Goal: Task Accomplishment & Management: Complete application form

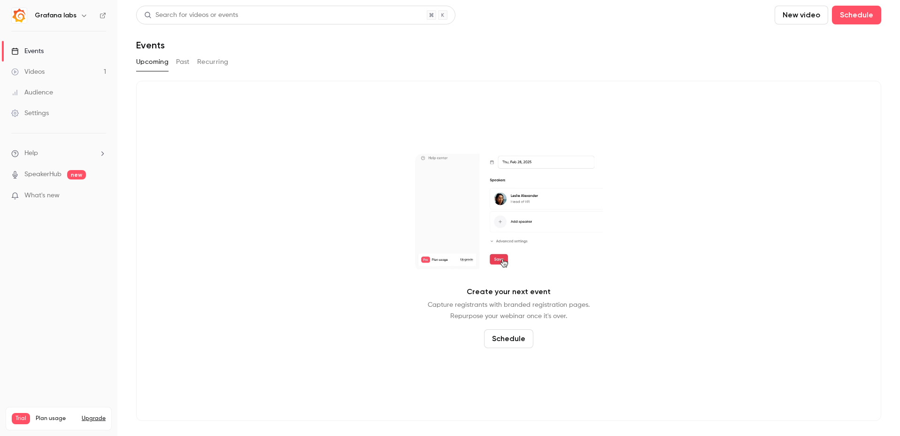
click at [40, 68] on div "Videos" at bounding box center [27, 71] width 33 height 9
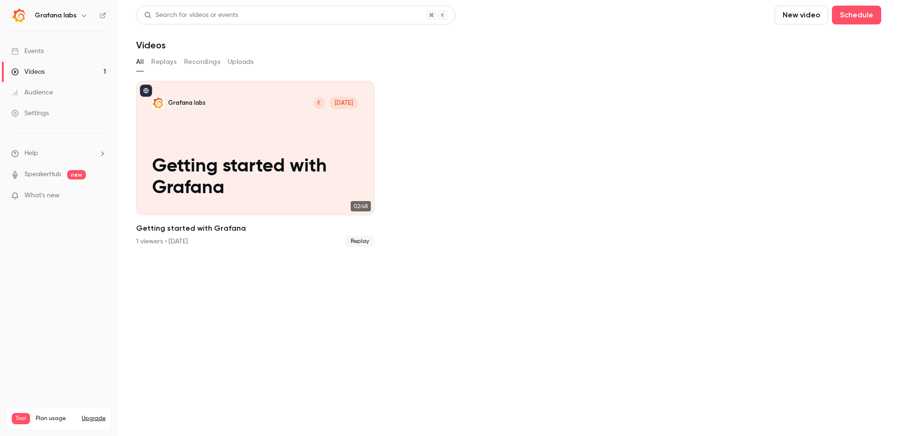
click at [38, 46] on div "Events" at bounding box center [27, 50] width 32 height 9
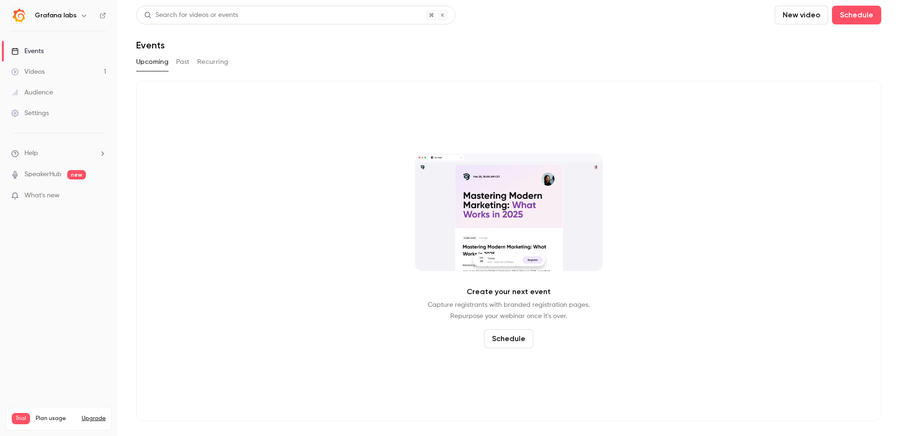
click at [43, 71] on div "Videos" at bounding box center [27, 71] width 33 height 9
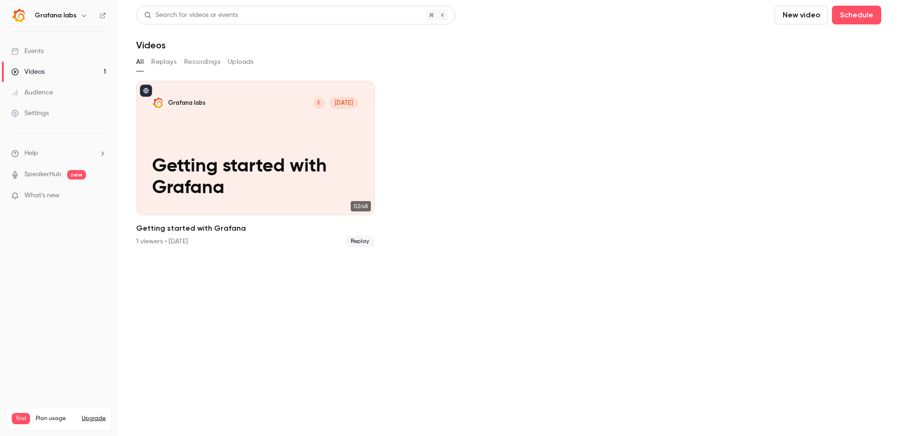
click at [38, 97] on link "Audience" at bounding box center [58, 92] width 117 height 21
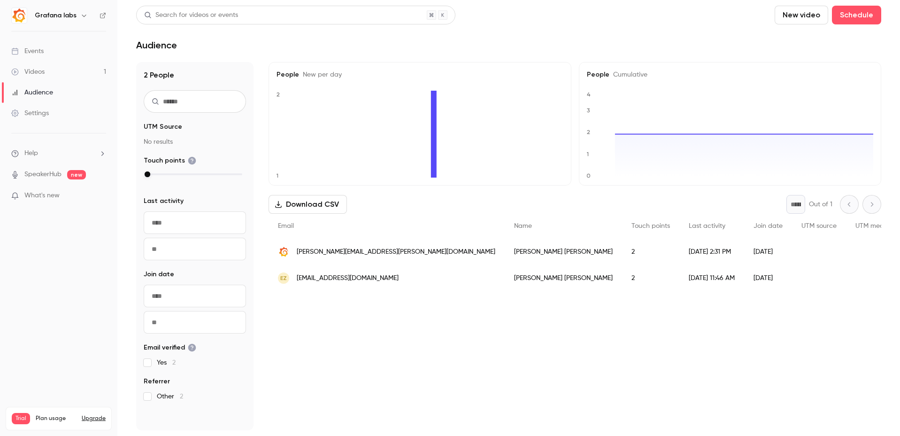
click at [37, 48] on div "Events" at bounding box center [27, 50] width 32 height 9
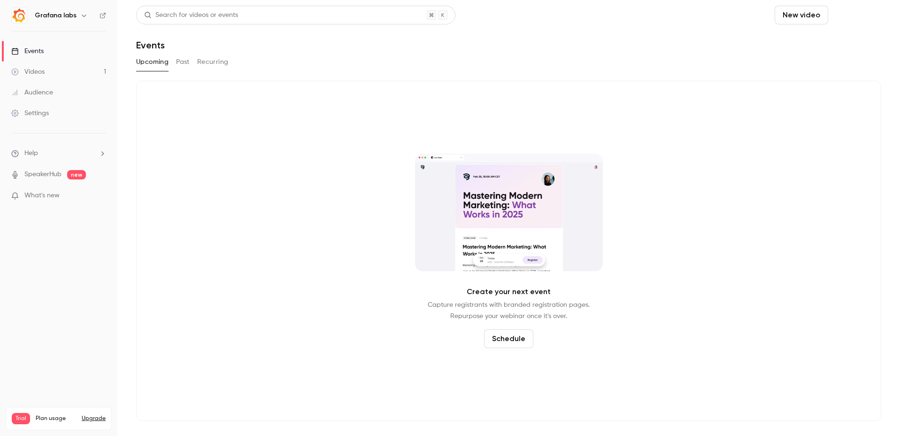
click at [844, 13] on button "Schedule" at bounding box center [856, 15] width 49 height 19
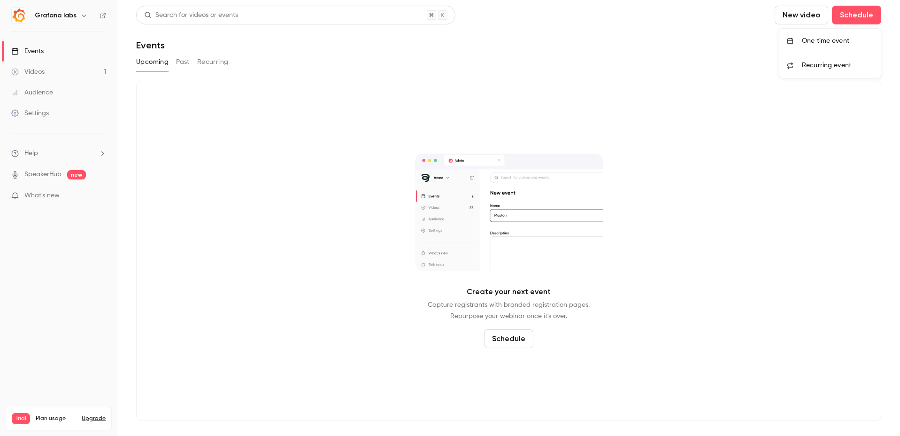
click at [839, 35] on li "One time event" at bounding box center [829, 41] width 101 height 24
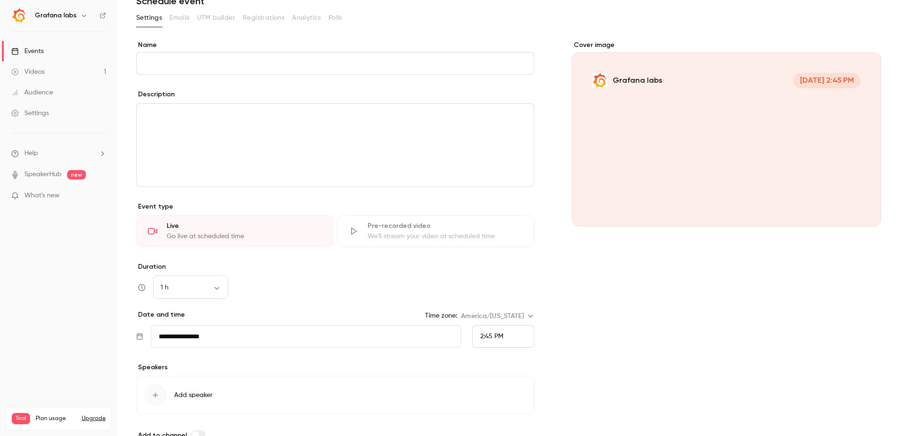
scroll to position [98, 0]
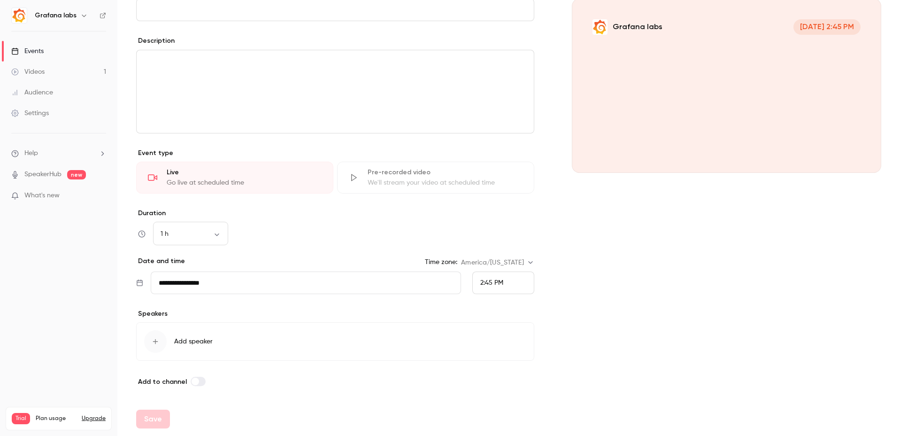
click at [45, 53] on link "Events" at bounding box center [58, 51] width 117 height 21
